Goal: Information Seeking & Learning: Learn about a topic

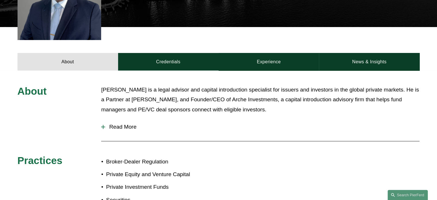
scroll to position [202, 0]
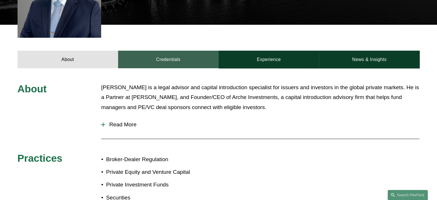
click at [160, 59] on link "Credentials" at bounding box center [168, 59] width 101 height 17
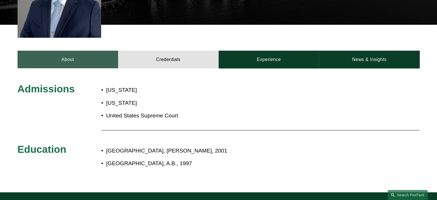
click at [110, 57] on link "About" at bounding box center [68, 59] width 101 height 17
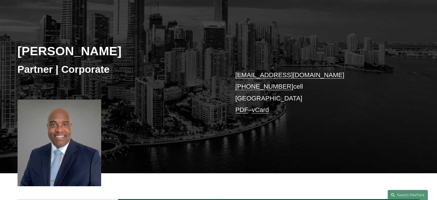
scroll to position [0, 0]
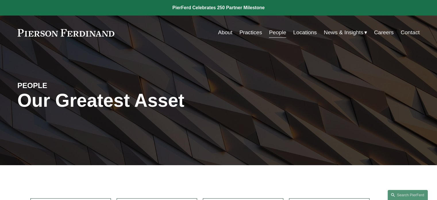
scroll to position [63, 0]
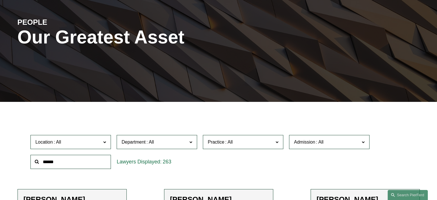
click at [95, 160] on input "text" at bounding box center [70, 161] width 80 height 14
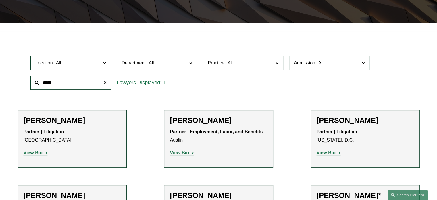
scroll to position [142, 0]
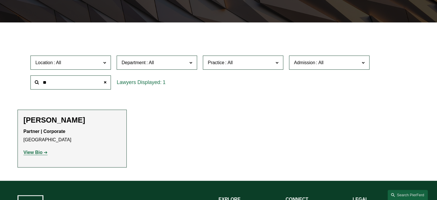
type input "*"
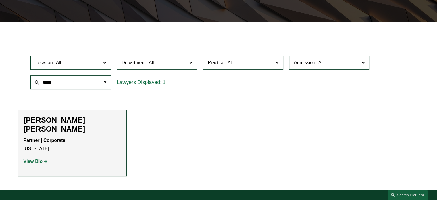
type input "*****"
click at [42, 159] on strong "View Bio" at bounding box center [33, 161] width 19 height 5
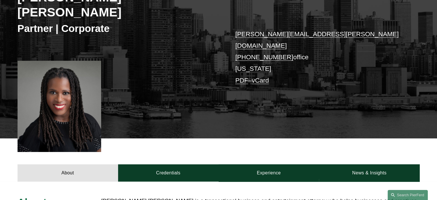
scroll to position [108, 0]
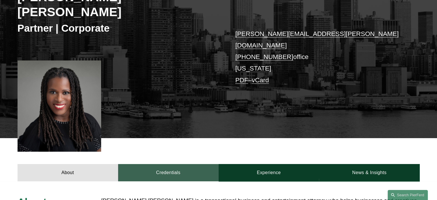
click at [175, 164] on link "Credentials" at bounding box center [168, 172] width 101 height 17
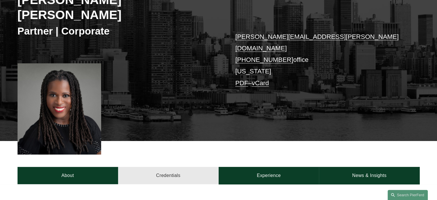
scroll to position [103, 0]
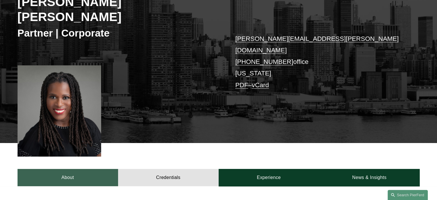
click at [93, 169] on link "About" at bounding box center [68, 177] width 101 height 17
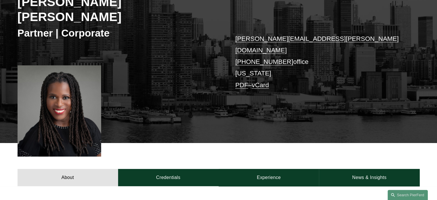
scroll to position [193, 0]
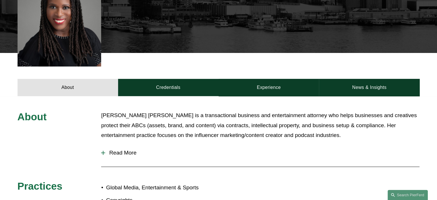
click at [121, 149] on span "Read More" at bounding box center [262, 152] width 314 height 6
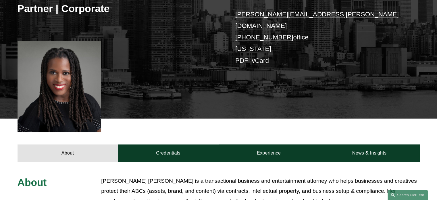
scroll to position [128, 0]
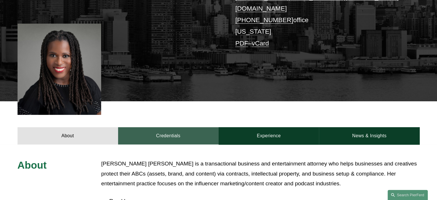
click at [164, 127] on link "Credentials" at bounding box center [168, 135] width 101 height 17
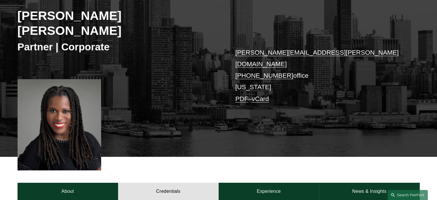
scroll to position [95, 0]
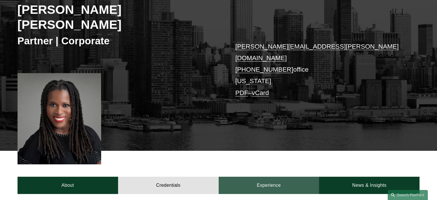
click at [237, 176] on link "Experience" at bounding box center [269, 184] width 101 height 17
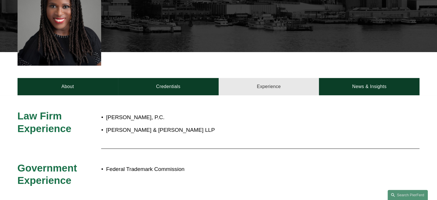
scroll to position [198, 0]
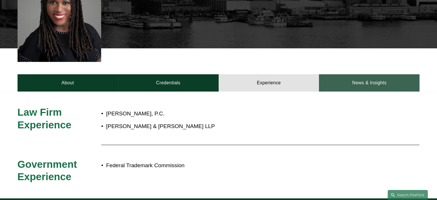
click at [360, 74] on link "News & Insights" at bounding box center [369, 82] width 101 height 17
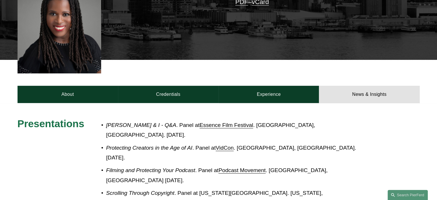
scroll to position [186, 0]
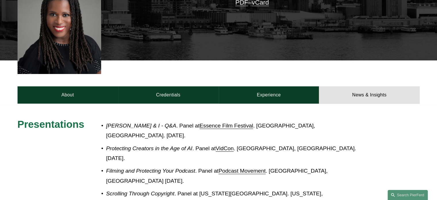
click at [303, 67] on div "About Credentials Experience News & Insights" at bounding box center [218, 81] width 437 height 43
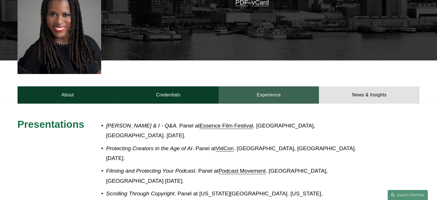
click at [285, 86] on link "Experience" at bounding box center [269, 94] width 101 height 17
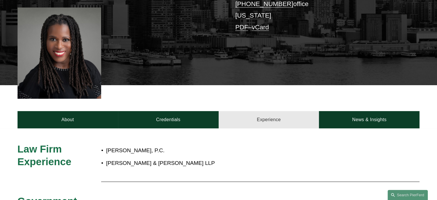
scroll to position [161, 0]
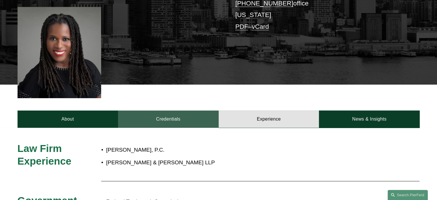
click at [192, 110] on link "Credentials" at bounding box center [168, 118] width 101 height 17
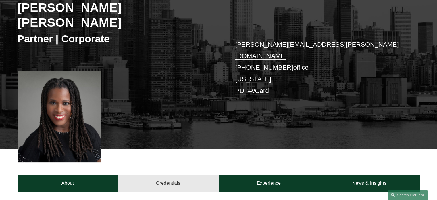
scroll to position [92, 0]
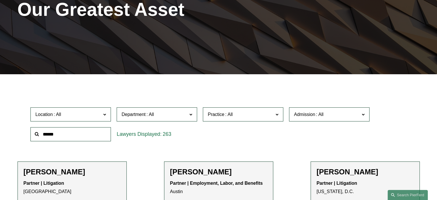
scroll to position [90, 0]
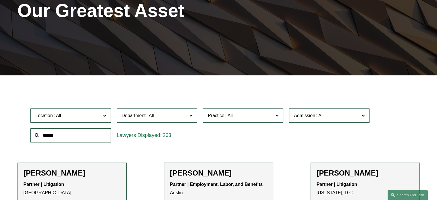
click at [71, 142] on input "text" at bounding box center [70, 135] width 80 height 14
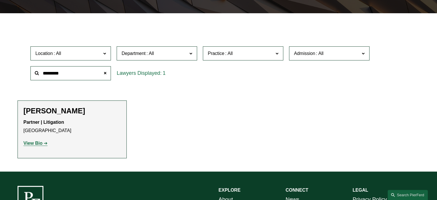
scroll to position [155, 0]
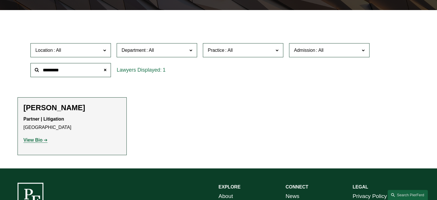
type input "*********"
click at [55, 131] on p "Partner | Litigation Atlanta" at bounding box center [72, 123] width 97 height 17
click at [45, 140] on link "View Bio" at bounding box center [36, 139] width 24 height 5
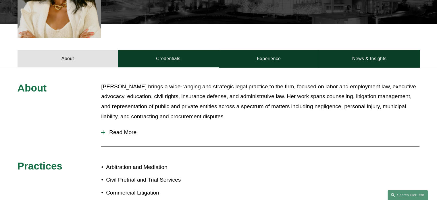
scroll to position [209, 0]
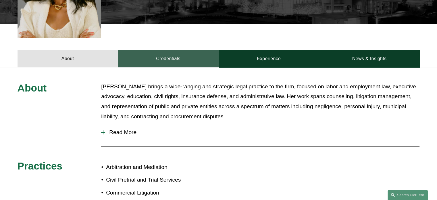
click at [194, 50] on link "Credentials" at bounding box center [168, 58] width 101 height 17
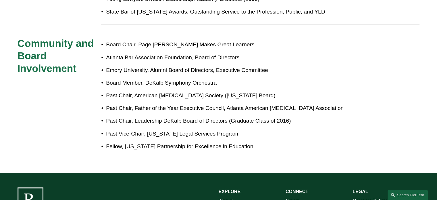
scroll to position [608, 0]
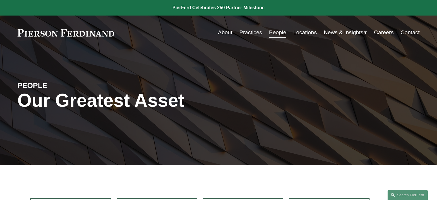
scroll to position [155, 0]
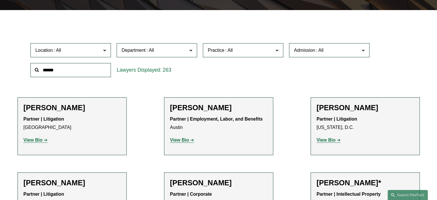
click at [94, 73] on input "text" at bounding box center [70, 70] width 80 height 14
drag, startPoint x: 84, startPoint y: 71, endPoint x: 25, endPoint y: 63, distance: 59.4
click at [25, 63] on div "Location All Atlanta Austin Bellevue Boston Charlotte Chicago Cincinnati Clevel…" at bounding box center [219, 59] width 402 height 39
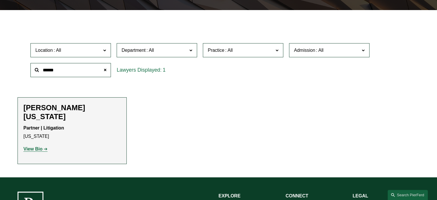
type input "******"
click at [42, 135] on div "Partner | Litigation New York View Bio Location: New York; Department: Litigati…" at bounding box center [72, 138] width 97 height 29
click at [40, 146] on strong "View Bio" at bounding box center [33, 148] width 19 height 5
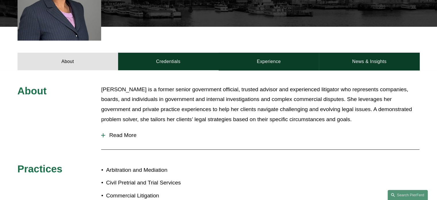
scroll to position [204, 0]
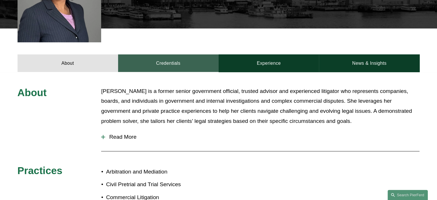
click at [154, 58] on link "Credentials" at bounding box center [168, 62] width 101 height 17
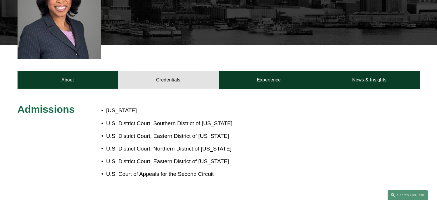
scroll to position [64, 0]
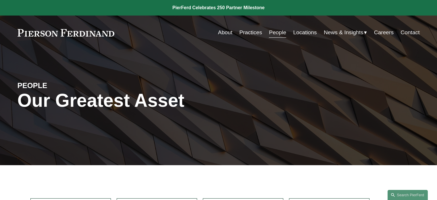
scroll to position [155, 0]
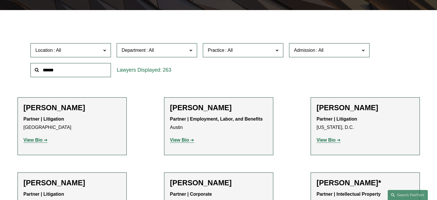
click at [65, 72] on input "text" at bounding box center [70, 70] width 80 height 14
type input "*"
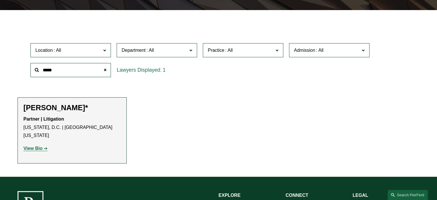
type input "*****"
click at [44, 144] on p "View Bio" at bounding box center [72, 148] width 97 height 8
click at [44, 146] on link "View Bio" at bounding box center [36, 148] width 24 height 5
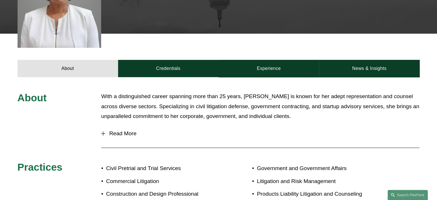
scroll to position [202, 0]
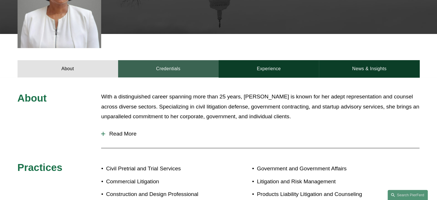
click at [151, 60] on link "Credentials" at bounding box center [168, 68] width 101 height 17
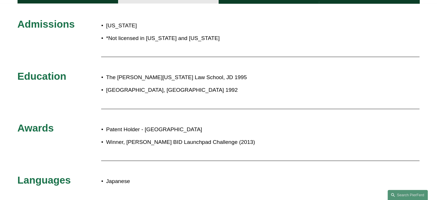
scroll to position [74, 0]
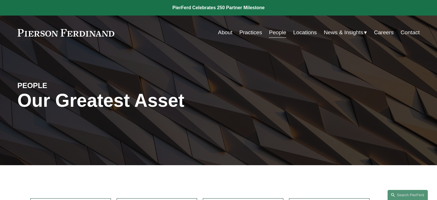
scroll to position [155, 0]
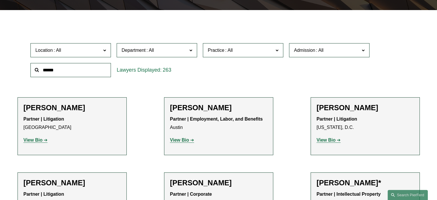
click at [70, 67] on input "text" at bounding box center [70, 70] width 80 height 14
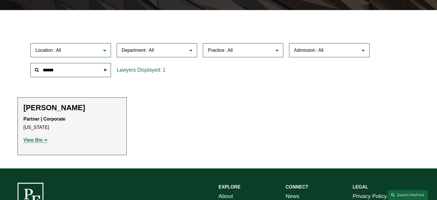
type input "******"
click at [40, 141] on strong "View Bio" at bounding box center [33, 139] width 19 height 5
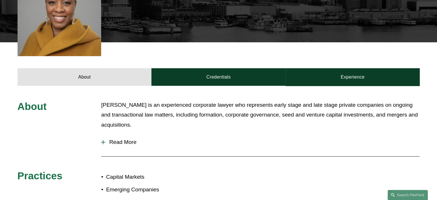
scroll to position [190, 0]
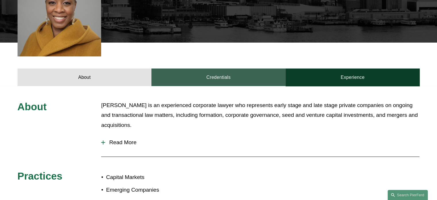
click at [180, 74] on link "Credentials" at bounding box center [218, 76] width 134 height 17
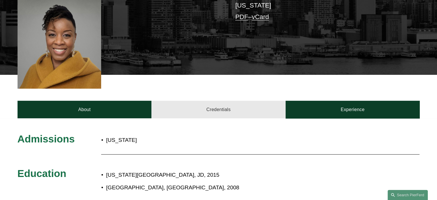
scroll to position [160, 0]
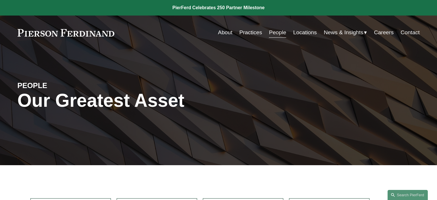
scroll to position [155, 0]
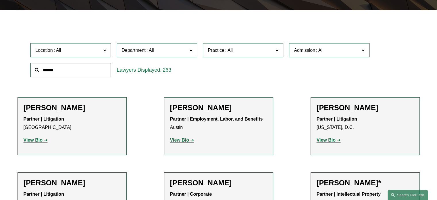
click at [59, 74] on input "text" at bounding box center [70, 70] width 80 height 14
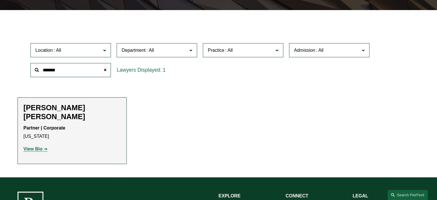
type input "*******"
click at [38, 146] on strong "View Bio" at bounding box center [33, 148] width 19 height 5
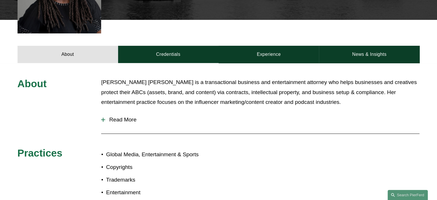
scroll to position [226, 0]
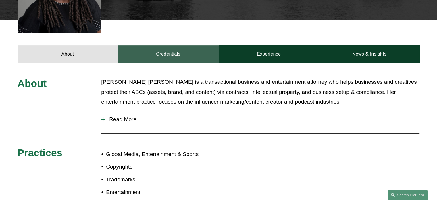
click at [161, 45] on link "Credentials" at bounding box center [168, 53] width 101 height 17
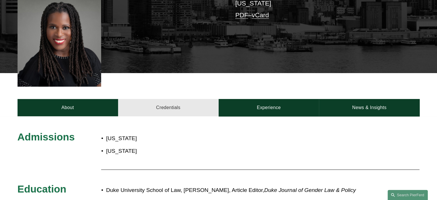
scroll to position [64, 0]
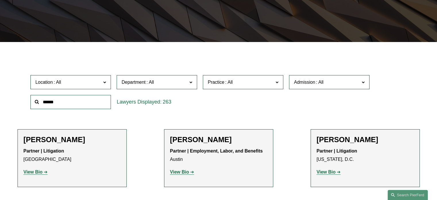
scroll to position [122, 0]
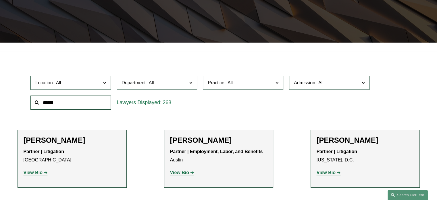
click at [309, 83] on span "Admission" at bounding box center [304, 82] width 21 height 5
click at [0, 0] on link "[US_STATE]" at bounding box center [0, 0] width 0 height 0
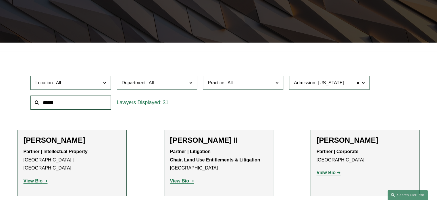
click at [316, 82] on span "[US_STATE]" at bounding box center [329, 82] width 29 height 5
click at [0, 0] on link "New York" at bounding box center [0, 0] width 0 height 0
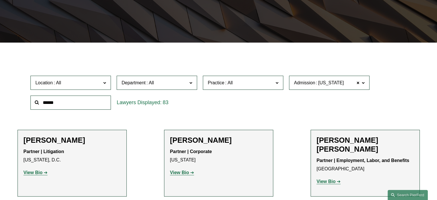
click at [317, 82] on span "New York" at bounding box center [329, 82] width 29 height 5
click at [0, 0] on link "New Jersey" at bounding box center [0, 0] width 0 height 0
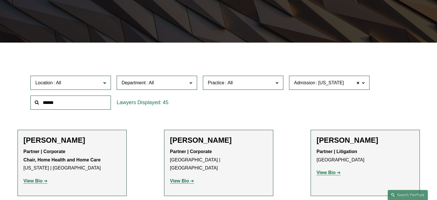
click at [315, 84] on span "New Jersey" at bounding box center [329, 82] width 29 height 5
click at [0, 0] on link "Pennsylvania" at bounding box center [0, 0] width 0 height 0
click at [314, 84] on span "Admission" at bounding box center [304, 82] width 21 height 5
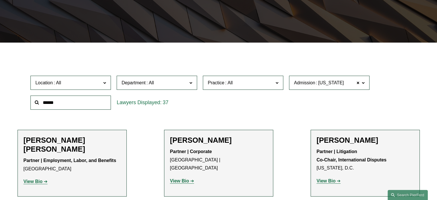
click at [0, 0] on link "[US_STATE]" at bounding box center [0, 0] width 0 height 0
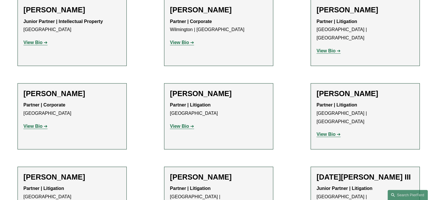
scroll to position [587, 0]
click at [173, 122] on p "View Bio" at bounding box center [218, 126] width 97 height 8
click at [173, 123] on strong "View Bio" at bounding box center [179, 125] width 19 height 5
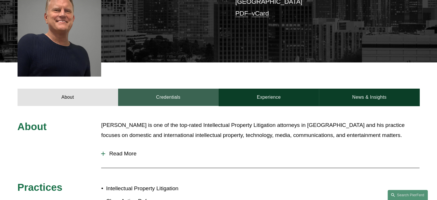
click at [163, 88] on link "Credentials" at bounding box center [168, 96] width 101 height 17
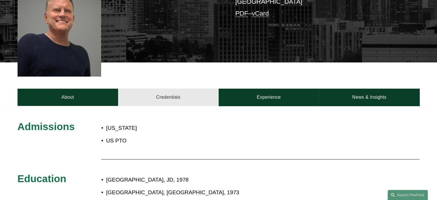
scroll to position [192, 0]
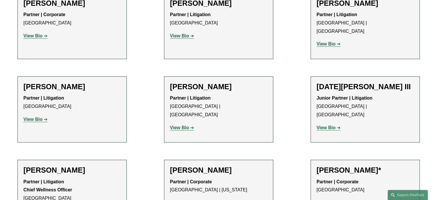
scroll to position [716, 0]
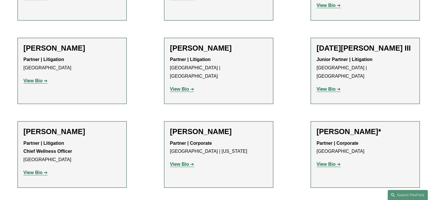
click at [328, 161] on strong "View Bio" at bounding box center [325, 163] width 19 height 5
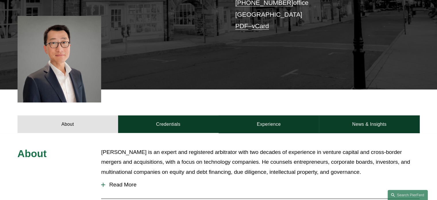
scroll to position [154, 0]
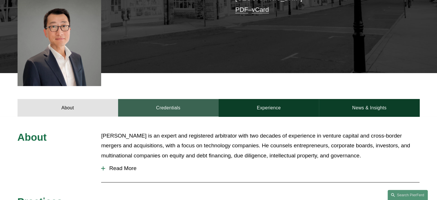
click at [172, 110] on link "Credentials" at bounding box center [168, 107] width 101 height 17
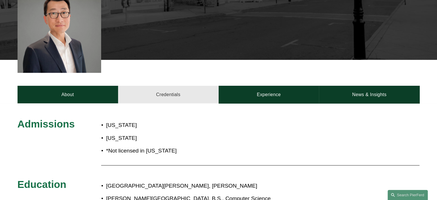
scroll to position [130, 0]
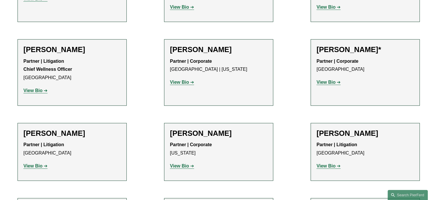
scroll to position [819, 0]
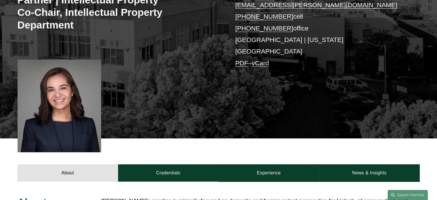
scroll to position [125, 0]
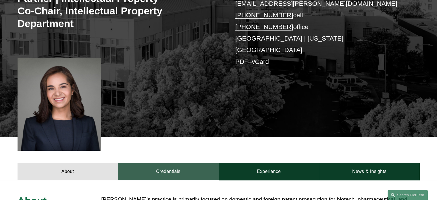
click at [154, 163] on link "Credentials" at bounding box center [168, 171] width 101 height 17
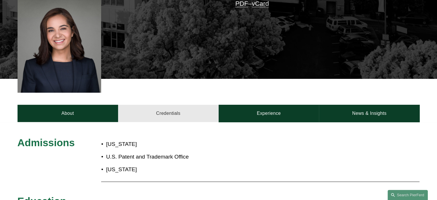
scroll to position [185, 0]
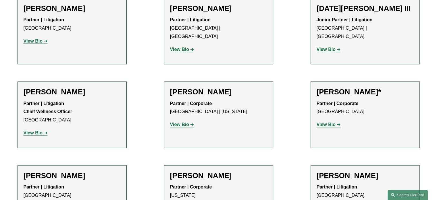
scroll to position [694, 0]
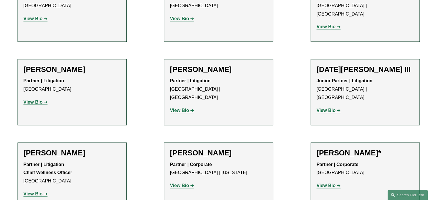
click at [40, 191] on strong "View Bio" at bounding box center [33, 193] width 19 height 5
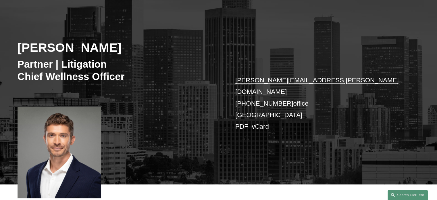
scroll to position [57, 0]
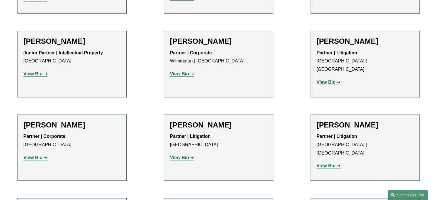
scroll to position [555, 0]
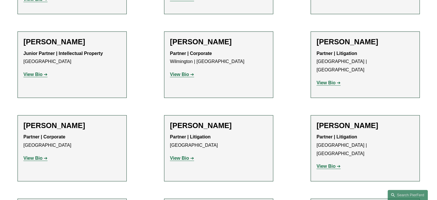
click at [29, 155] on strong "View Bio" at bounding box center [33, 157] width 19 height 5
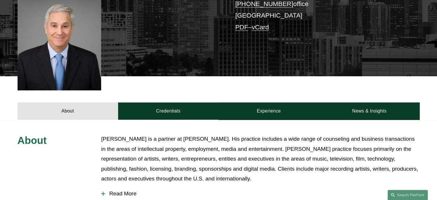
scroll to position [160, 0]
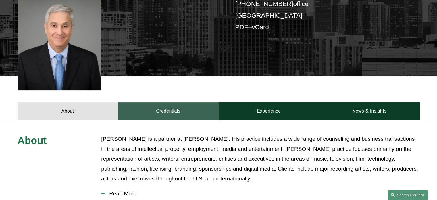
click at [139, 108] on link "Credentials" at bounding box center [168, 110] width 101 height 17
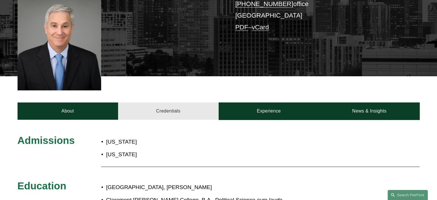
scroll to position [204, 0]
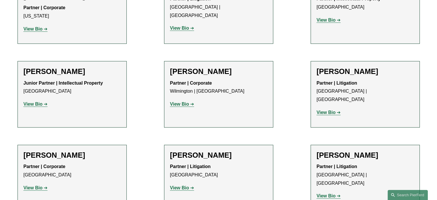
scroll to position [525, 0]
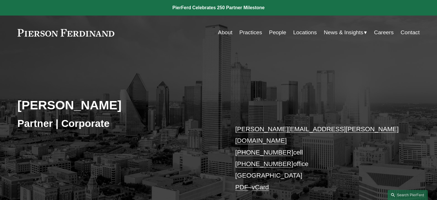
scroll to position [150, 0]
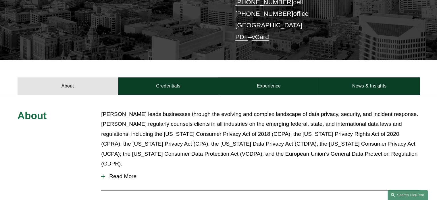
click at [139, 68] on div "About Credentials Experience News & Insights" at bounding box center [218, 77] width 437 height 34
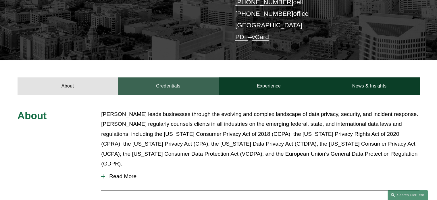
click at [153, 81] on link "Credentials" at bounding box center [168, 85] width 101 height 17
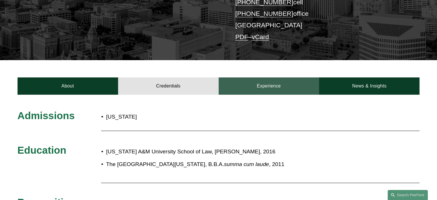
click at [236, 80] on link "Experience" at bounding box center [269, 85] width 101 height 17
